Goal: Register for event/course

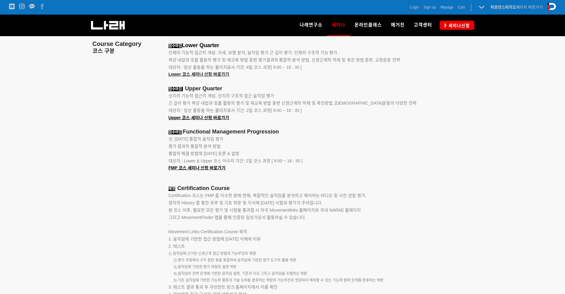
scroll to position [761, 0]
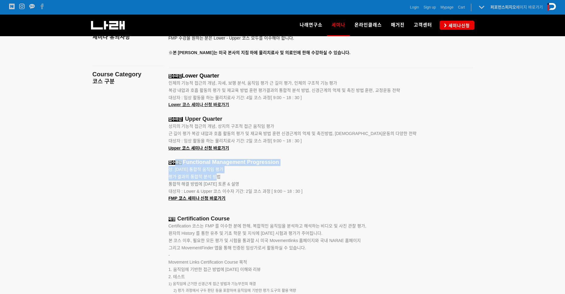
drag, startPoint x: 218, startPoint y: 178, endPoint x: 174, endPoint y: 166, distance: 46.1
click at [174, 166] on div "접수마감 Lower Quarter 인체의 기능적 접근의 개념, 자세, 보행 분석, 움직임 평가 근 길이 평가, 인체의 구조적 기능 평가 복강 …" at bounding box center [313, 222] width 289 height 298
drag, startPoint x: 174, startPoint y: 166, endPoint x: 176, endPoint y: 171, distance: 5.8
click at [176, 171] on span "상. [DATE] 통합적 움직임 평가" at bounding box center [196, 169] width 55 height 5
drag, startPoint x: 176, startPoint y: 170, endPoint x: 214, endPoint y: 170, distance: 38.7
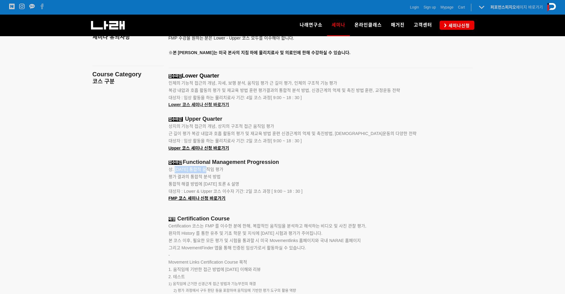
click at [214, 170] on span "상. [DATE] 통합적 움직임 평가" at bounding box center [196, 169] width 55 height 5
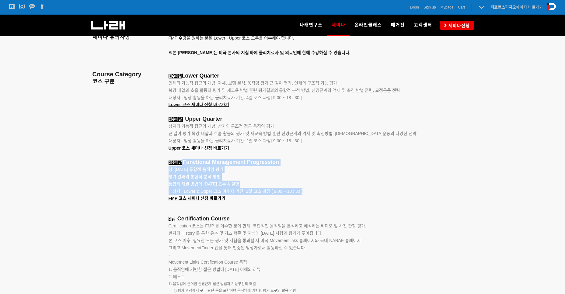
drag, startPoint x: 184, startPoint y: 163, endPoint x: 312, endPoint y: 192, distance: 130.8
click at [312, 192] on div "접수마감 Lower Quarter 인체의 기능적 접근의 개념, 자세, 보행 분석, 움직임 평가 근 길이 평가, 인체의 구조적 기능 평가 복강 …" at bounding box center [313, 222] width 289 height 298
click at [312, 192] on p "대상자 : Lower & Upper 코스 이수자 기간: 2일 코스 과정 [ 9:00 ~ 18 : 30 ]" at bounding box center [313, 191] width 289 height 7
